Goal: Task Accomplishment & Management: Use online tool/utility

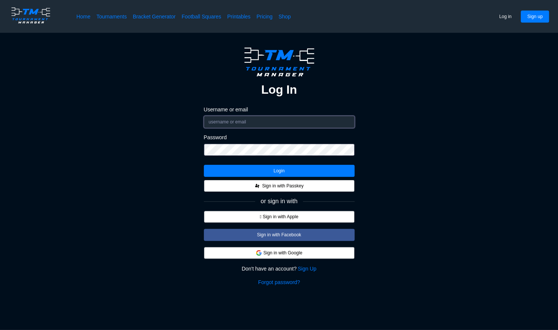
click at [263, 122] on input "Username or email" at bounding box center [279, 122] width 151 height 12
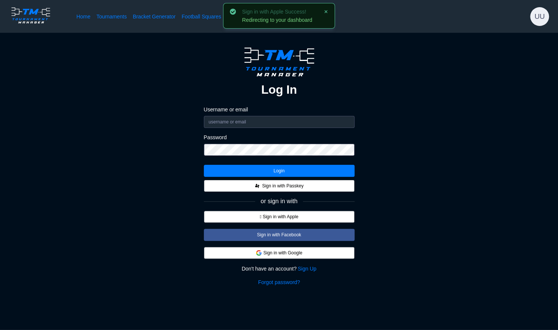
click at [356, 124] on div "Log In Username or email Password Login Sign in with Passkey or sign in with  …" at bounding box center [279, 166] width 498 height 242
click at [313, 186] on button "Sign in with Passkey" at bounding box center [279, 186] width 151 height 12
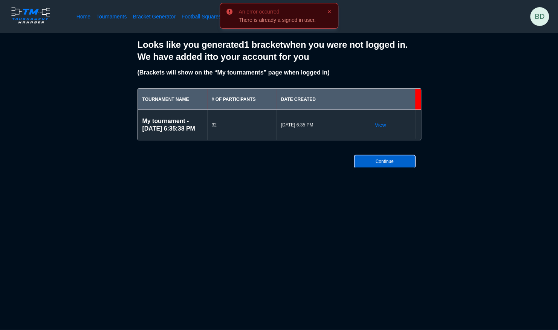
click at [390, 167] on button "Continue" at bounding box center [385, 162] width 60 height 12
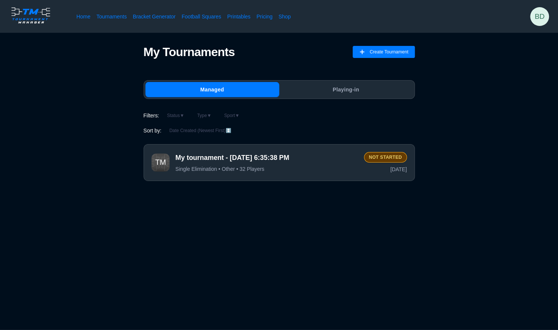
drag, startPoint x: 339, startPoint y: 164, endPoint x: 277, endPoint y: 135, distance: 69.1
click at [277, 135] on div "Filters: Status ▼ Type ▼ Sport ▼ Sort by: Date Created (Newest First) ↕️ My tou…" at bounding box center [279, 147] width 271 height 73
click at [301, 154] on span "My tournament - 9/20/2025 6:35:38 PM" at bounding box center [267, 157] width 182 height 9
